Goal: Task Accomplishment & Management: Manage account settings

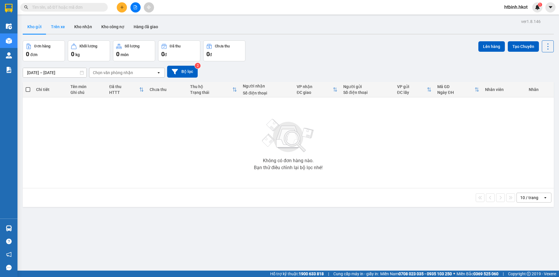
click at [56, 29] on button "Trên xe" at bounding box center [57, 27] width 23 height 14
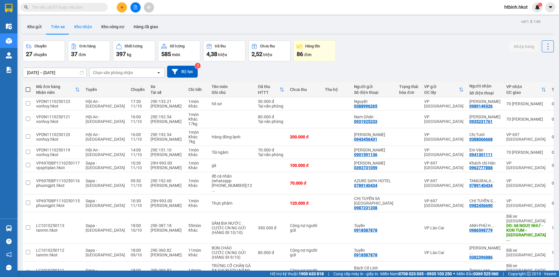
click at [87, 31] on button "Kho nhận" at bounding box center [83, 27] width 27 height 14
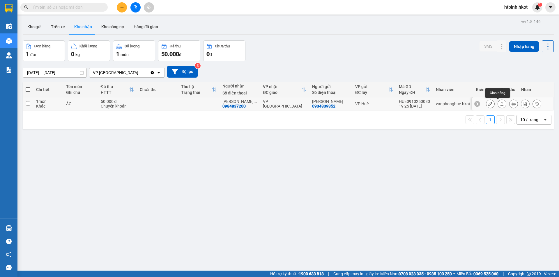
click at [500, 104] on icon at bounding box center [502, 104] width 4 height 4
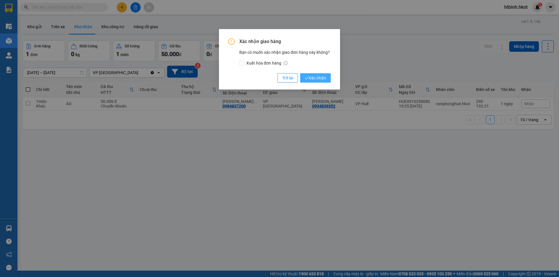
click at [321, 77] on span "Xác nhận" at bounding box center [315, 78] width 21 height 6
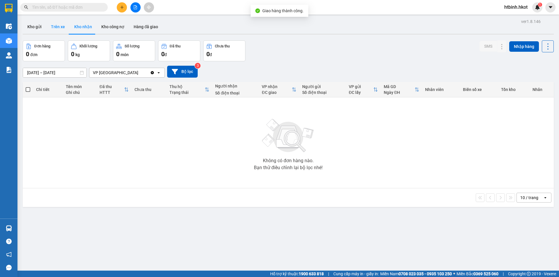
click at [62, 26] on button "Trên xe" at bounding box center [57, 27] width 23 height 14
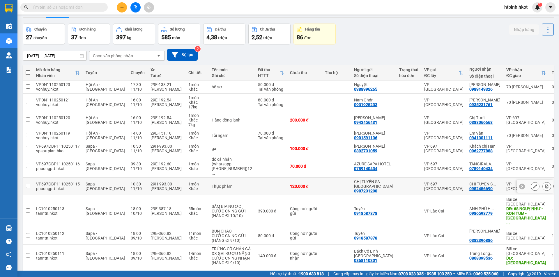
scroll to position [33, 0]
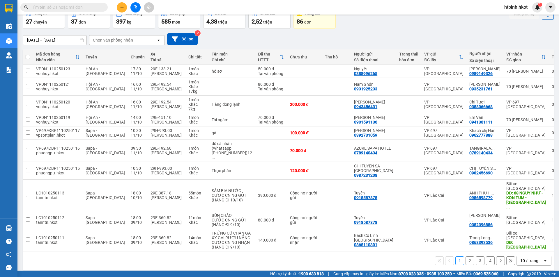
click at [468, 258] on button "2" at bounding box center [469, 261] width 9 height 9
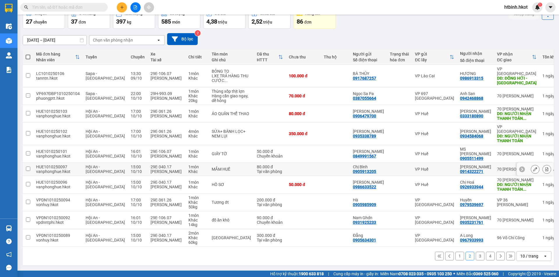
scroll to position [37, 0]
click at [475, 256] on button "3" at bounding box center [479, 256] width 9 height 9
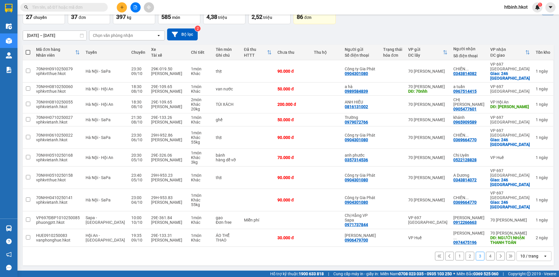
click at [486, 261] on button "4" at bounding box center [490, 256] width 9 height 9
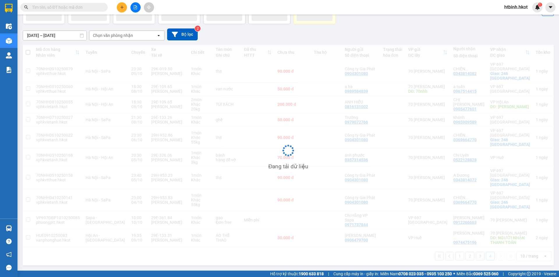
scroll to position [27, 0]
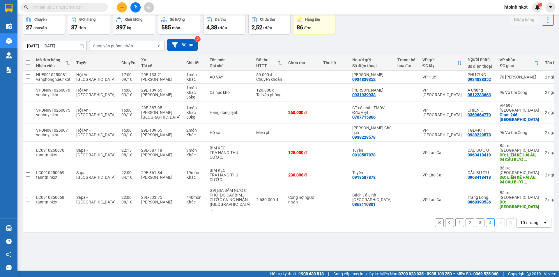
click at [455, 218] on button "1" at bounding box center [459, 222] width 9 height 9
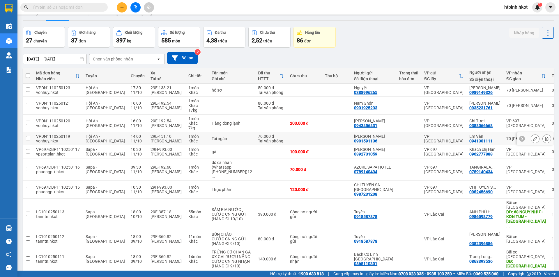
scroll to position [33, 0]
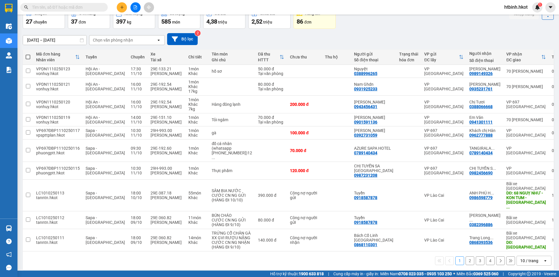
click at [466, 257] on button "2" at bounding box center [469, 261] width 9 height 9
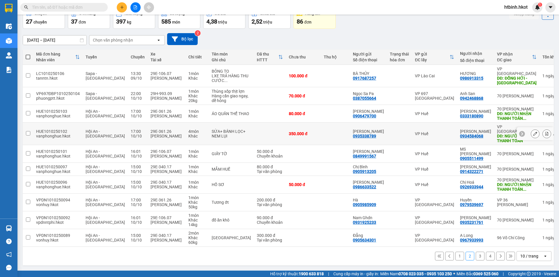
click at [323, 134] on td at bounding box center [335, 134] width 29 height 22
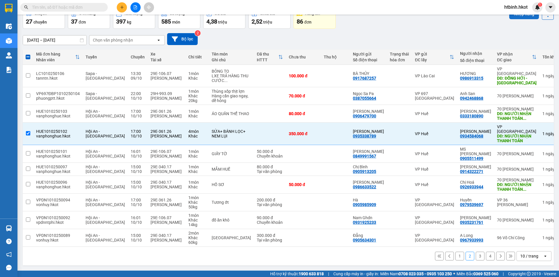
click at [529, 17] on button "Nhập hàng" at bounding box center [524, 14] width 30 height 10
checkbox input "false"
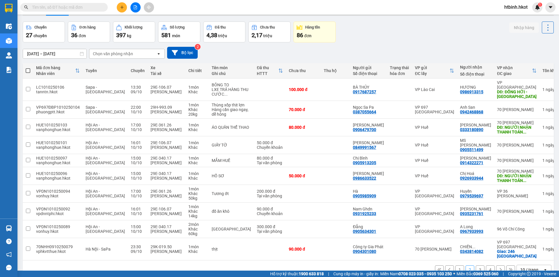
scroll to position [0, 0]
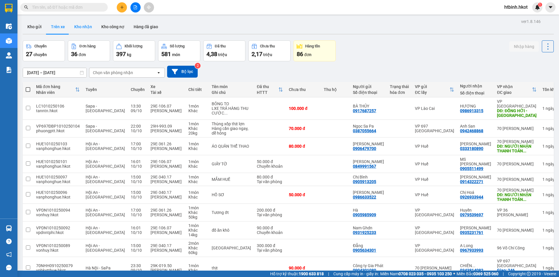
click at [86, 31] on button "Kho nhận" at bounding box center [83, 27] width 27 height 14
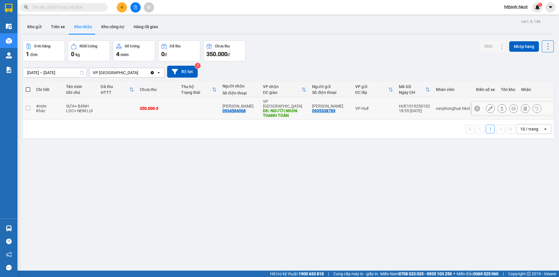
click at [408, 104] on div "HUE1010250102" at bounding box center [414, 106] width 31 height 5
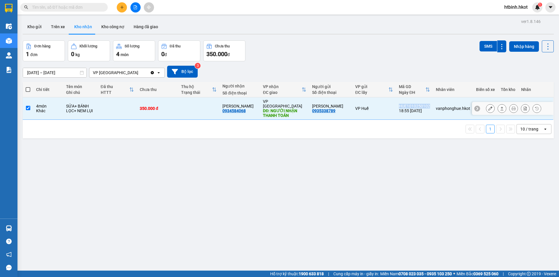
click at [408, 104] on div "HUE1010250102" at bounding box center [414, 106] width 31 height 5
checkbox input "false"
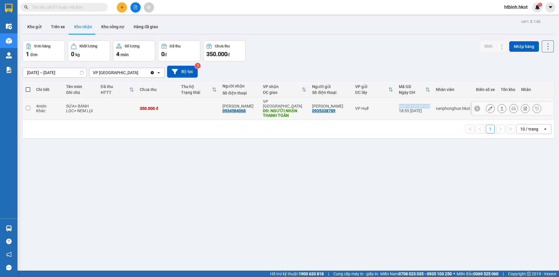
copy div "HUE1010250102"
click at [497, 106] on button at bounding box center [501, 109] width 8 height 10
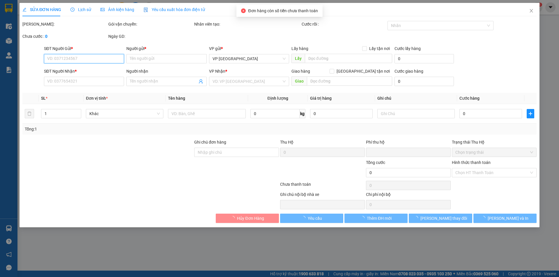
type input "0935338789"
type input "[PERSON_NAME]"
type input "0934584068"
type input "[PERSON_NAME]"
type input "NGƯỜI NHẬN THANH TOÁN"
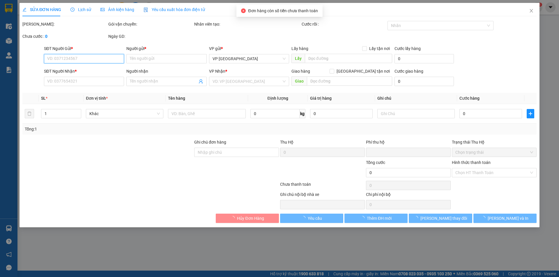
type input "0"
type input "350.000"
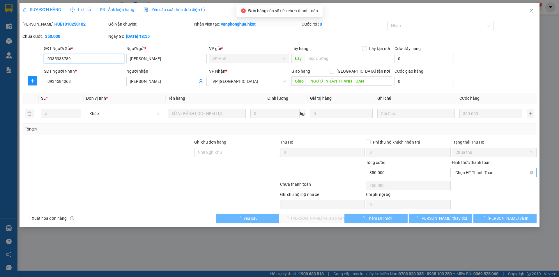
click at [481, 172] on span "Chọn HT Thanh Toán" at bounding box center [494, 172] width 78 height 9
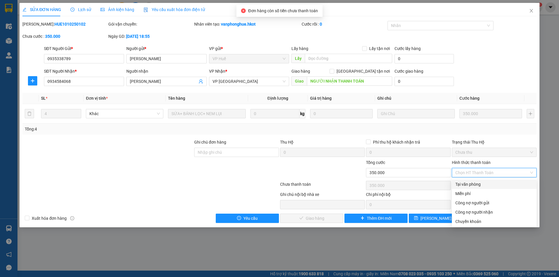
click at [481, 185] on div "Tại văn phòng" at bounding box center [494, 184] width 78 height 6
type input "0"
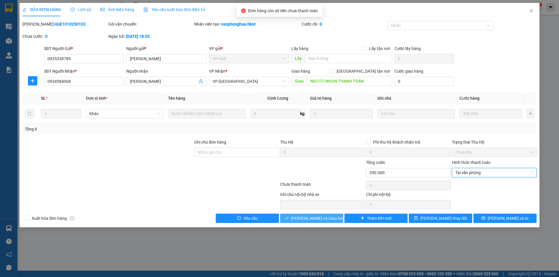
drag, startPoint x: 316, startPoint y: 221, endPoint x: 320, endPoint y: 219, distance: 5.1
click at [315, 221] on span "[PERSON_NAME] và Giao hàng" at bounding box center [319, 218] width 56 height 6
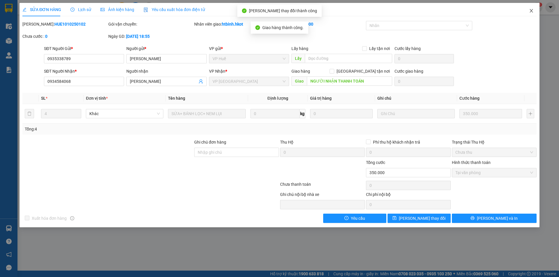
click at [532, 12] on icon "close" at bounding box center [530, 10] width 3 height 3
